Goal: Task Accomplishment & Management: Use online tool/utility

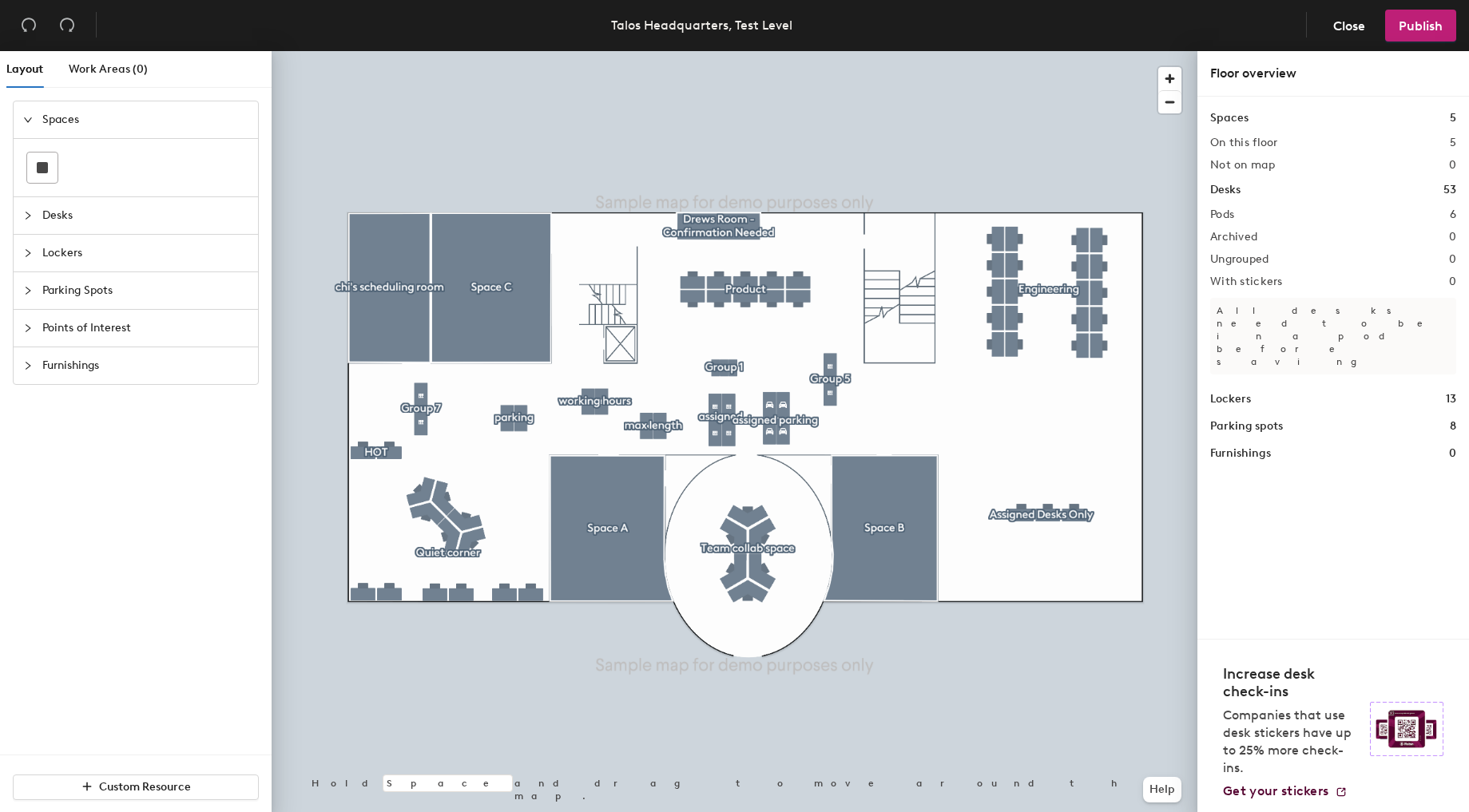
click at [58, 216] on span "Desks" at bounding box center [146, 215] width 206 height 37
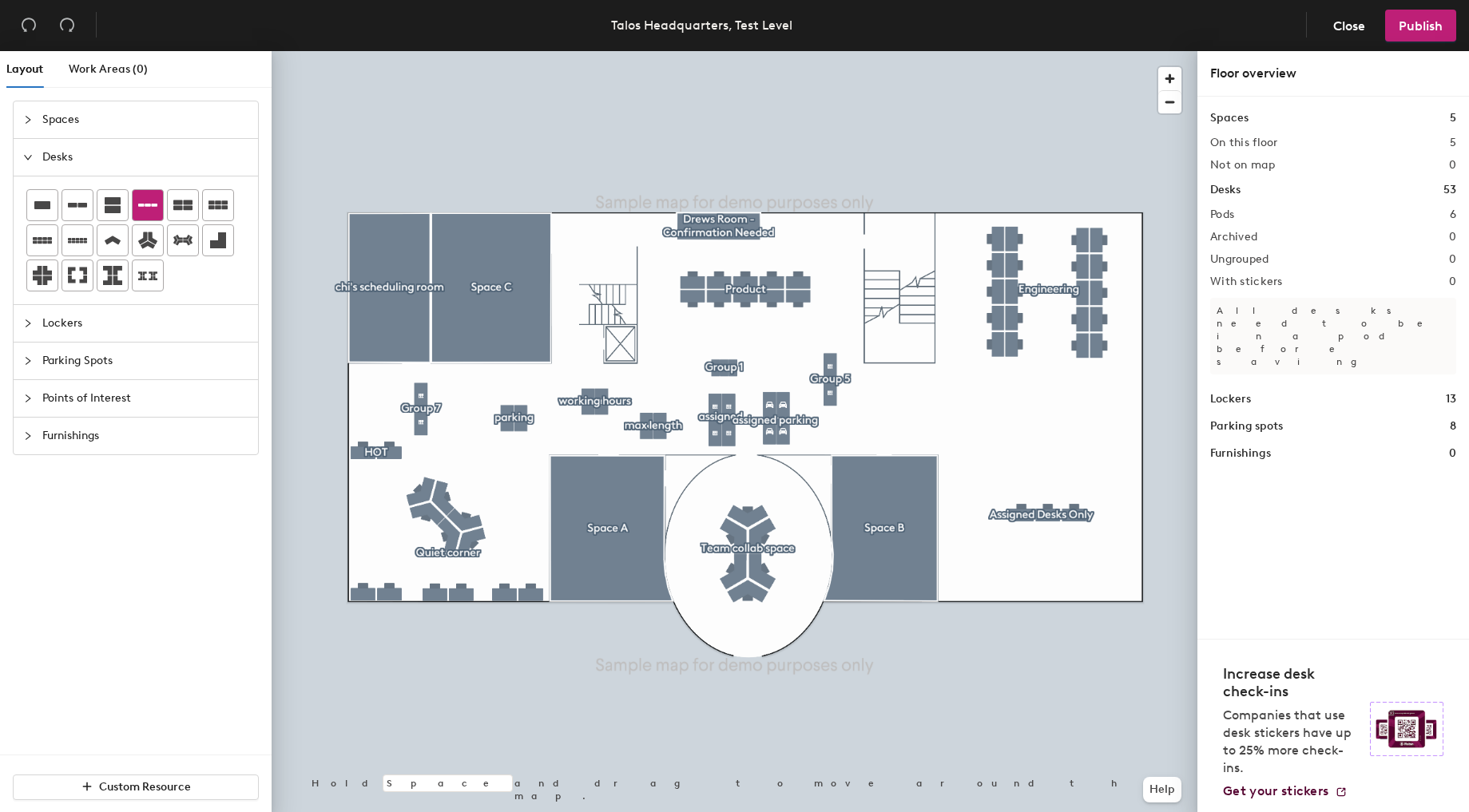
click at [149, 213] on icon at bounding box center [147, 204] width 19 height 19
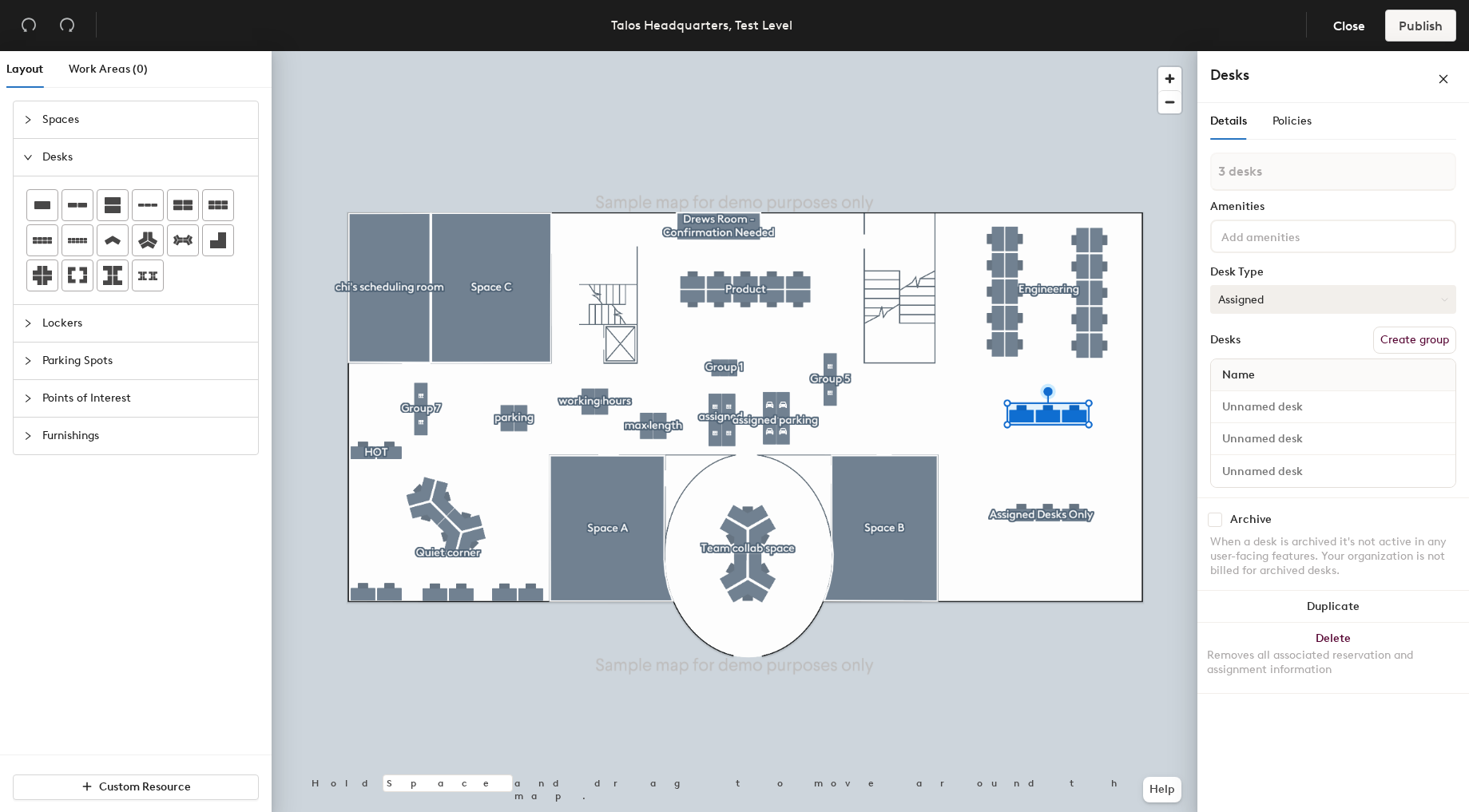
click at [1319, 301] on button "Assigned" at bounding box center [1332, 299] width 246 height 29
click at [1278, 373] on div "Hot" at bounding box center [1290, 372] width 159 height 24
click at [1414, 345] on button "Create group" at bounding box center [1414, 339] width 83 height 27
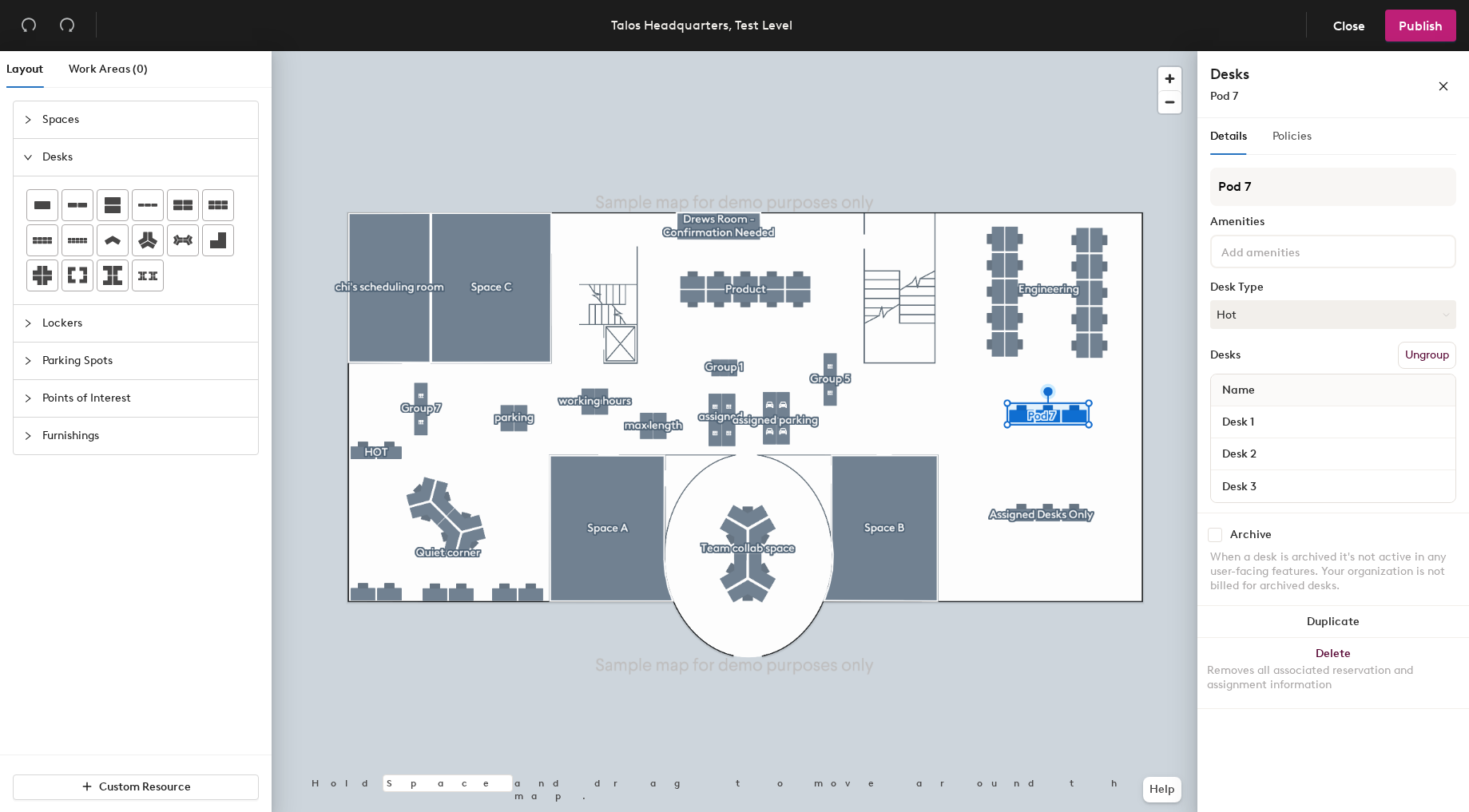
click at [1302, 125] on div "Policies" at bounding box center [1292, 137] width 39 height 37
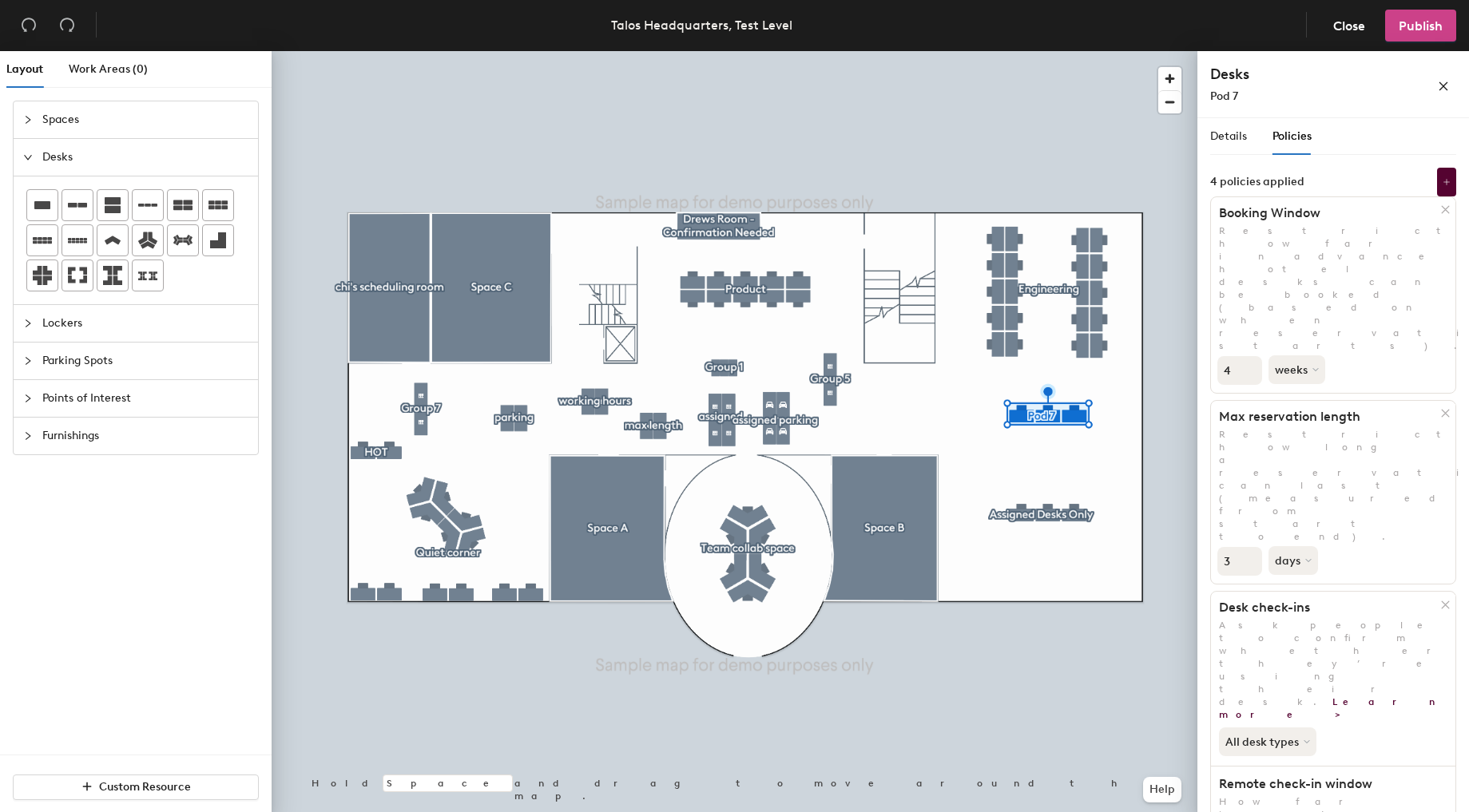
click at [1417, 31] on span "Publish" at bounding box center [1421, 25] width 44 height 16
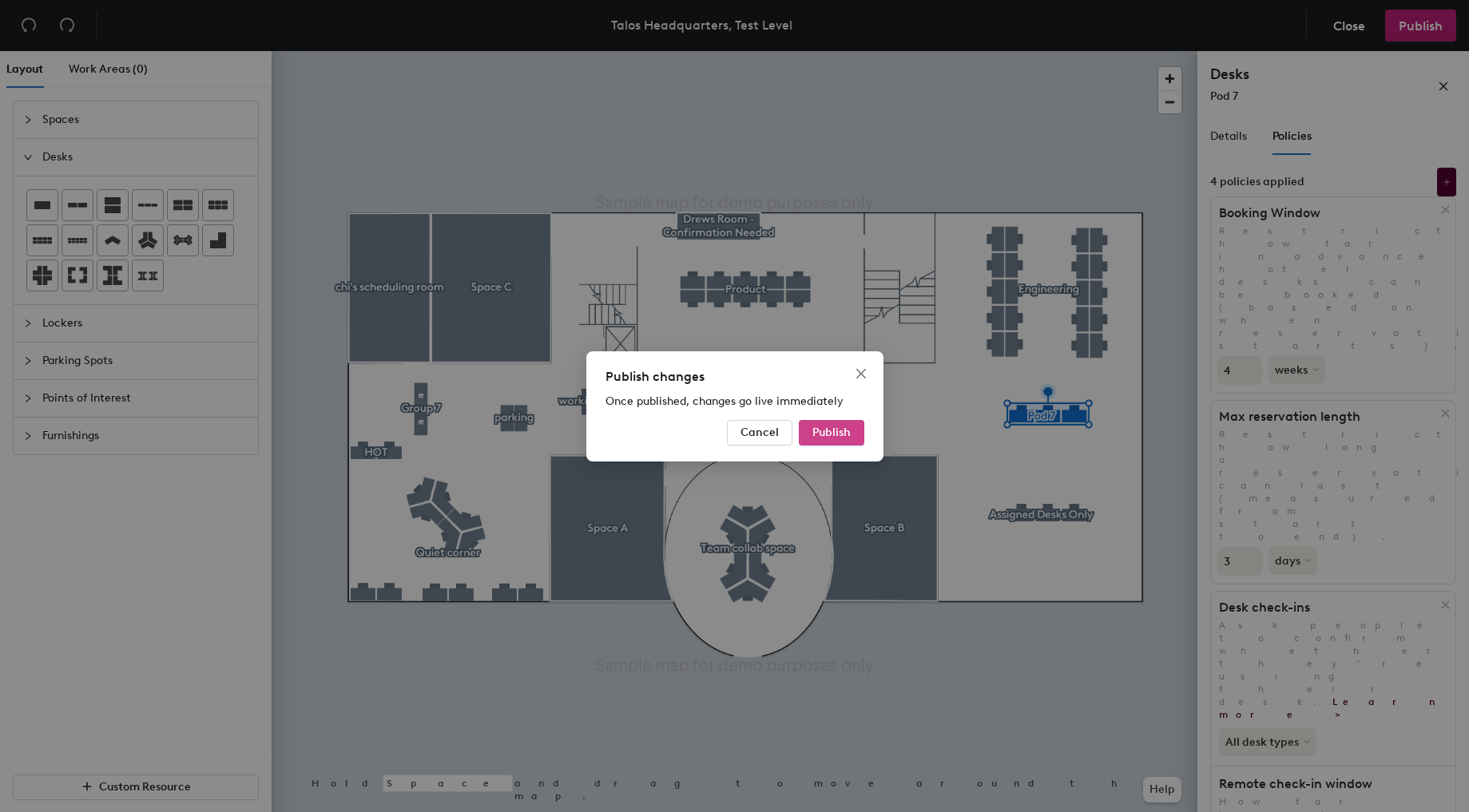
click at [856, 438] on button "Publish" at bounding box center [831, 433] width 65 height 25
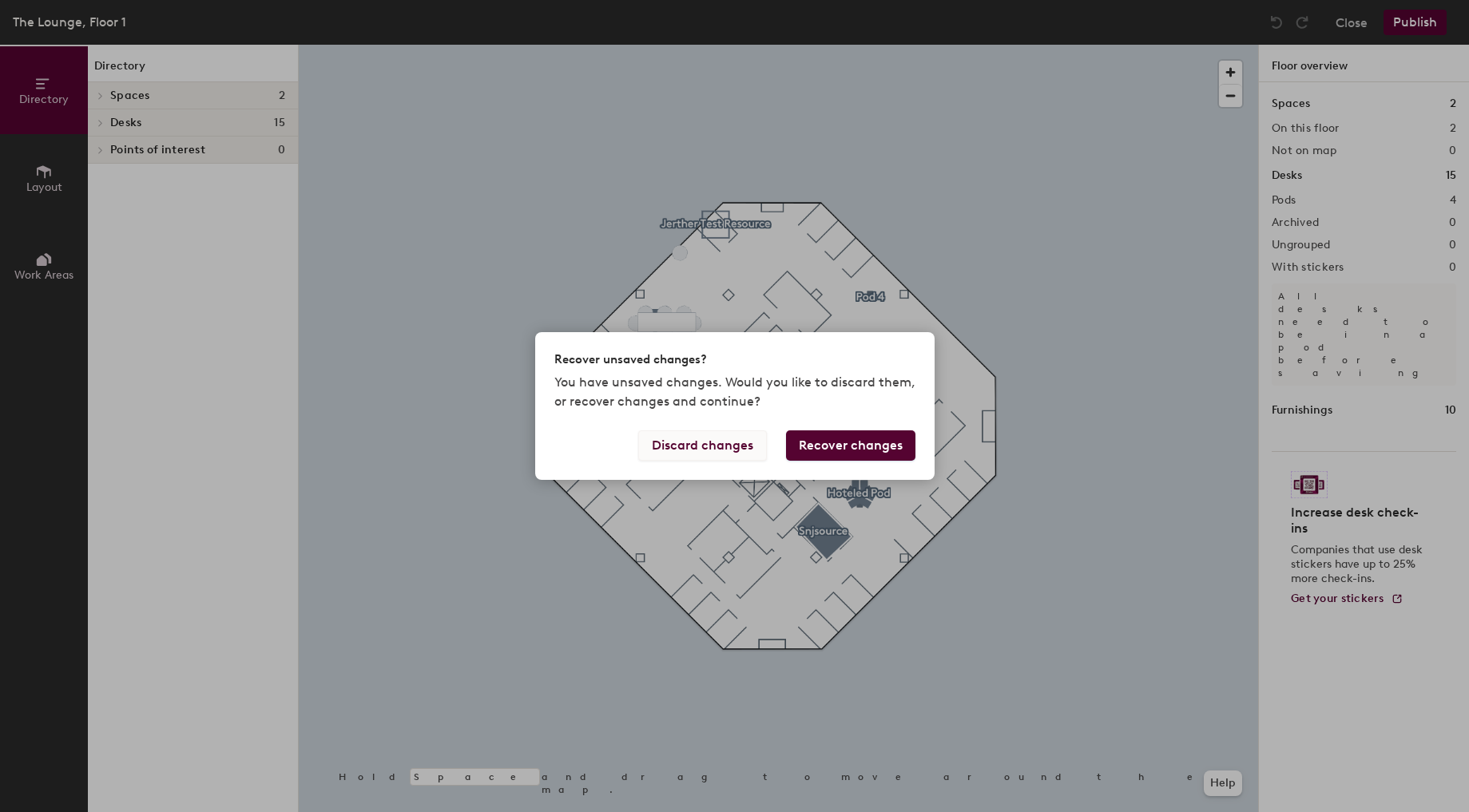
click at [727, 456] on button "Discard changes" at bounding box center [702, 445] width 128 height 30
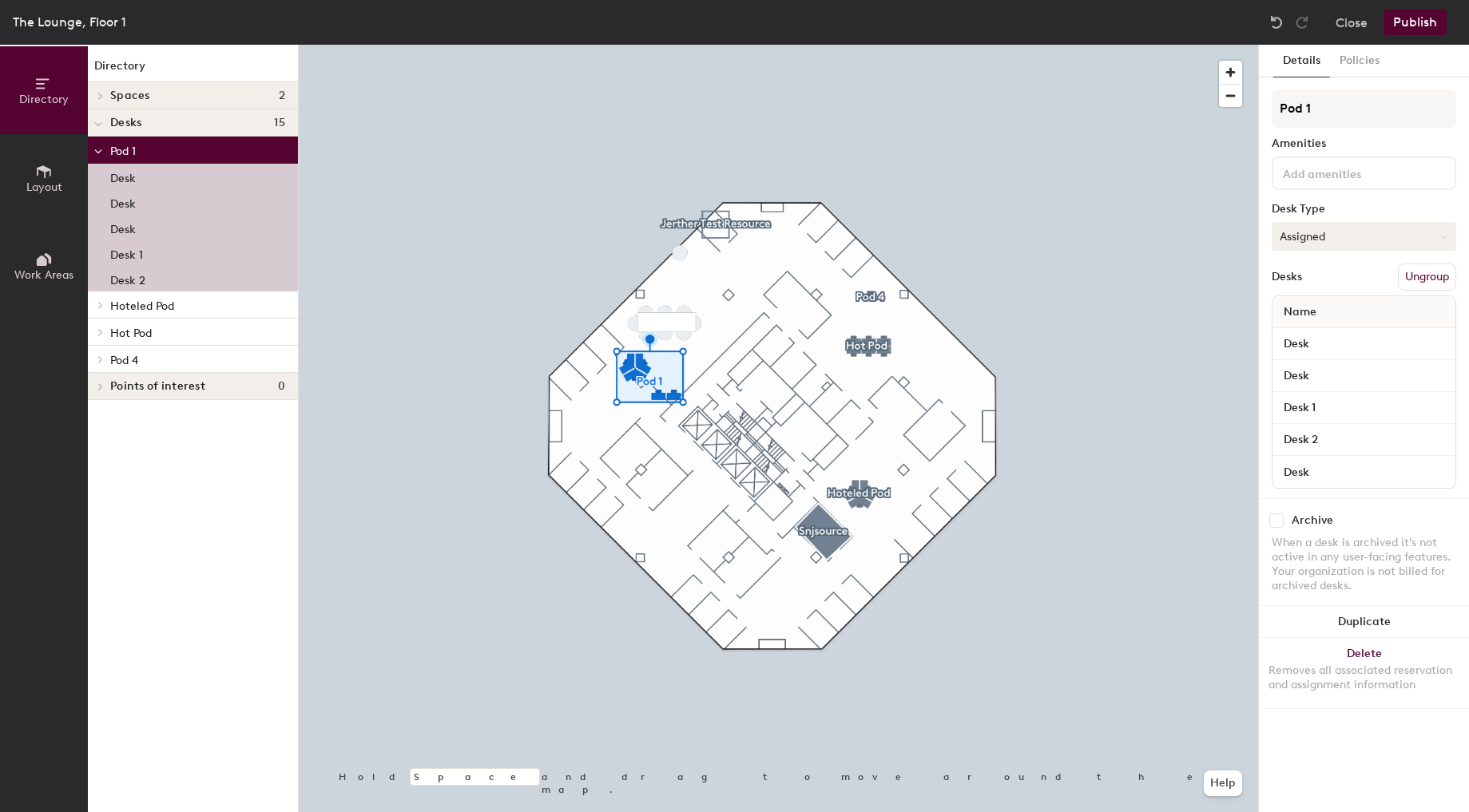
click at [1358, 230] on button "Assigned" at bounding box center [1363, 236] width 185 height 29
click at [1329, 319] on div "Hot" at bounding box center [1351, 309] width 159 height 24
click at [1419, 25] on button "Publish" at bounding box center [1414, 22] width 63 height 25
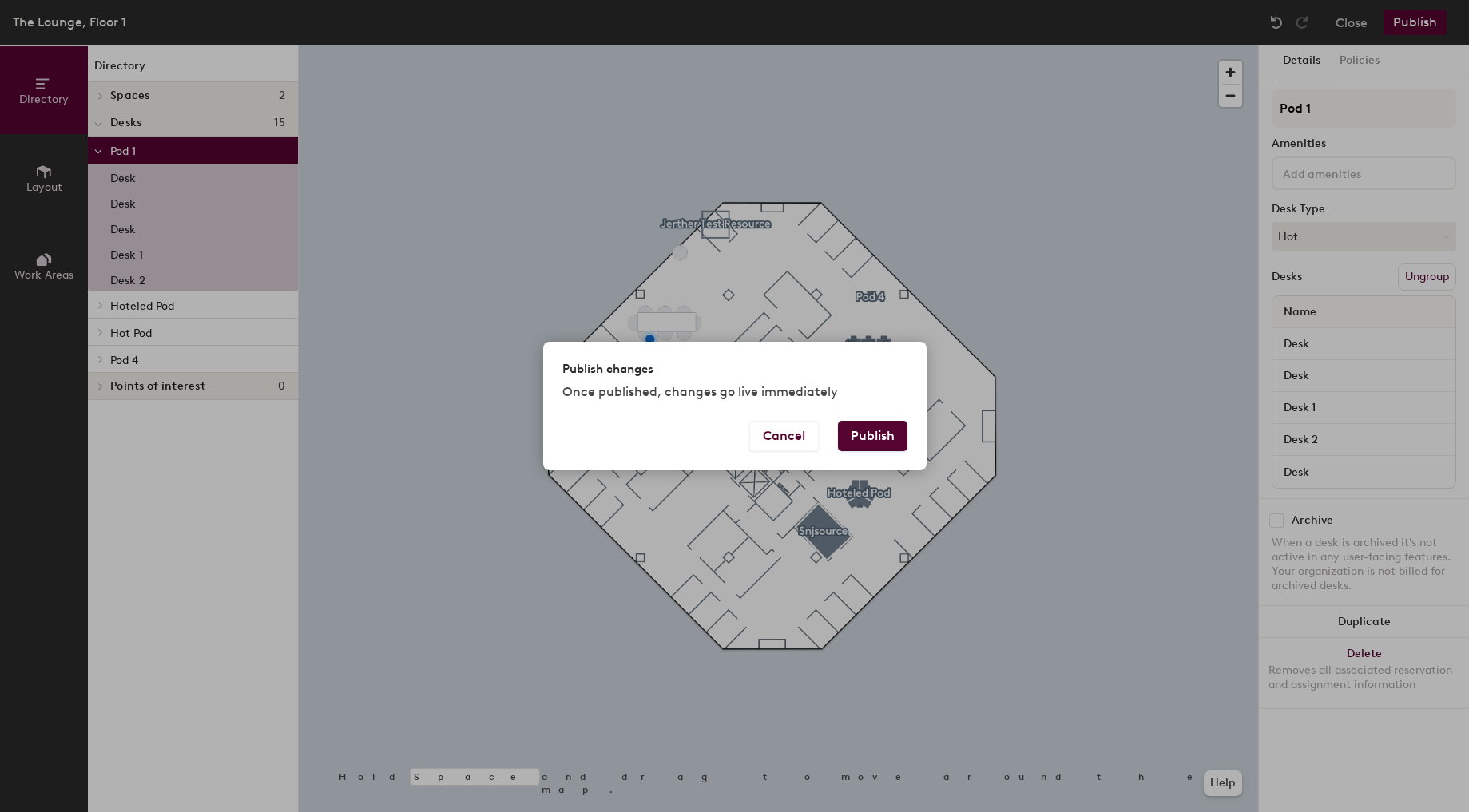
click at [879, 446] on button "Publish" at bounding box center [872, 436] width 70 height 30
